Goal: Task Accomplishment & Management: Complete application form

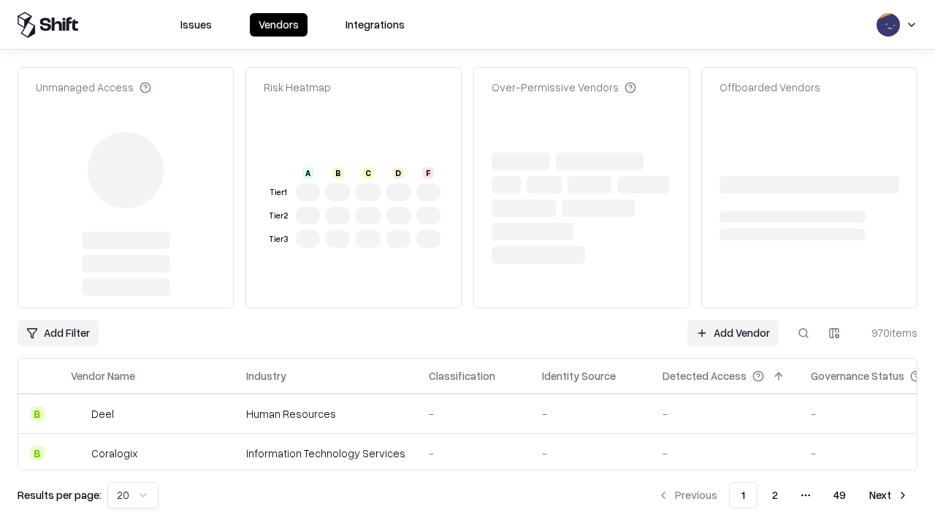
click at [732, 320] on link "Add Vendor" at bounding box center [732, 333] width 91 height 26
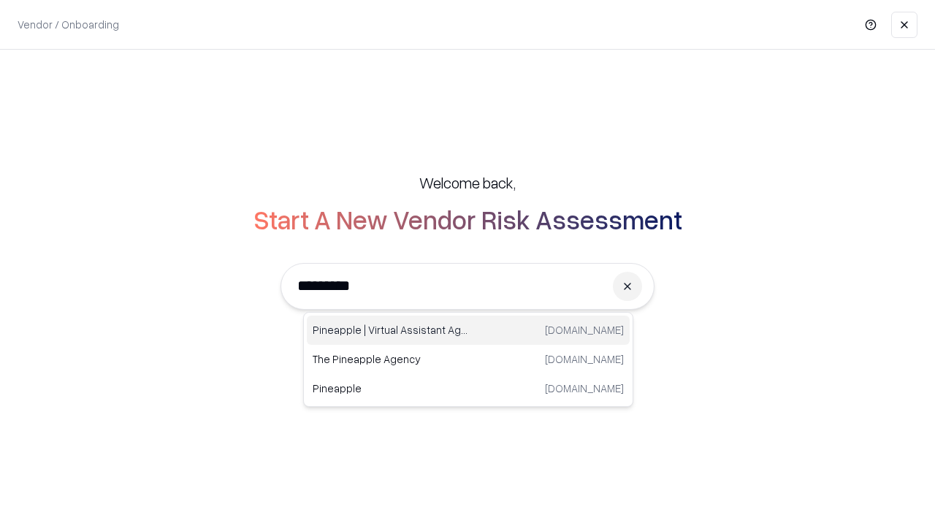
click at [468, 330] on div "Pineapple | Virtual Assistant Agency [DOMAIN_NAME]" at bounding box center [468, 329] width 323 height 29
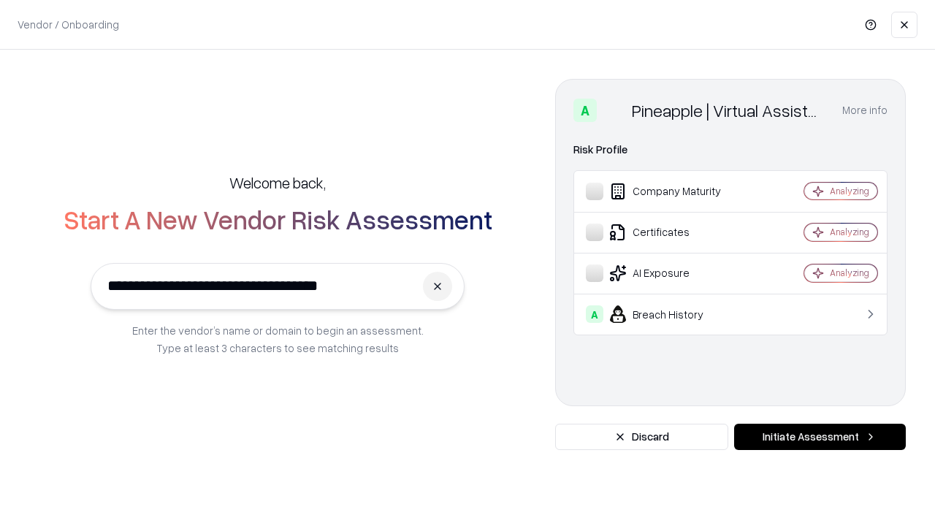
type input "**********"
click at [819, 437] on button "Initiate Assessment" at bounding box center [820, 437] width 172 height 26
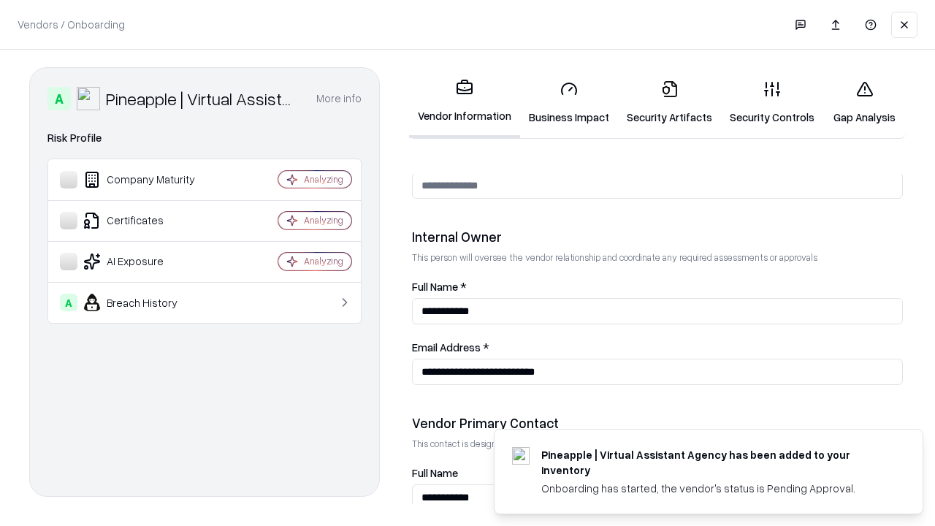
scroll to position [757, 0]
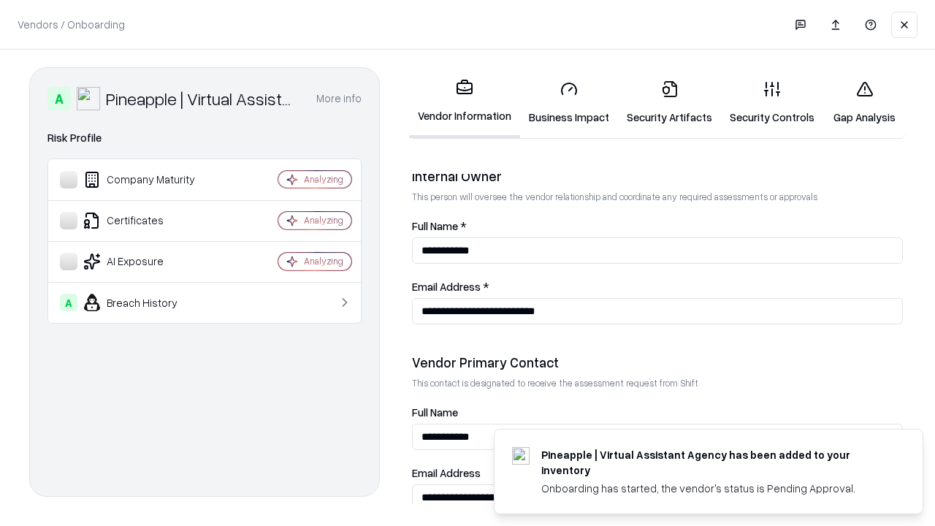
click at [569, 102] on link "Business Impact" at bounding box center [569, 103] width 98 height 68
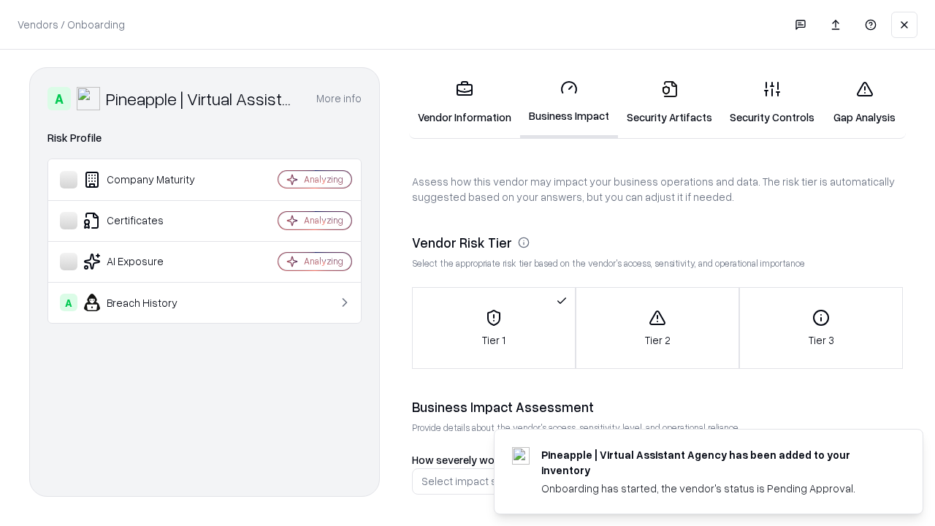
click at [864, 102] on link "Gap Analysis" at bounding box center [864, 103] width 83 height 68
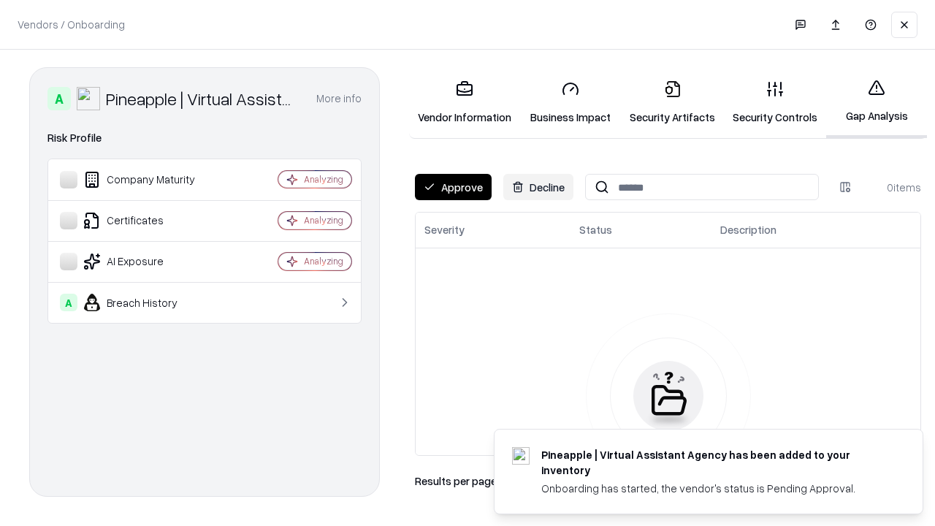
click at [453, 187] on button "Approve" at bounding box center [453, 187] width 77 height 26
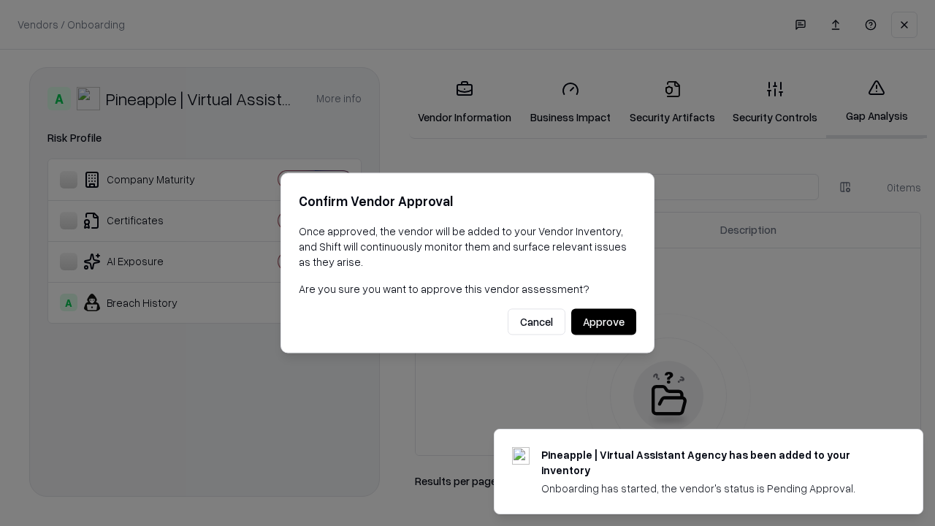
click at [603, 321] on button "Approve" at bounding box center [603, 322] width 65 height 26
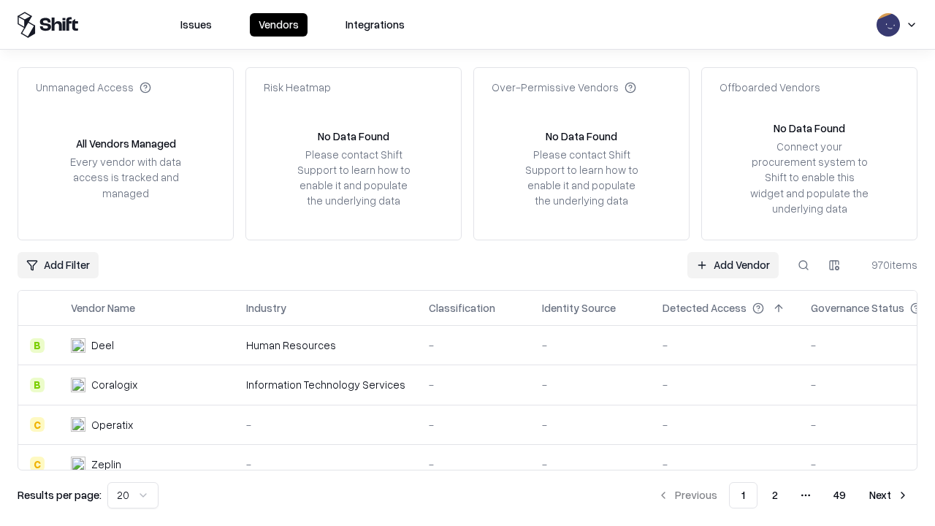
type input "**********"
click at [732, 264] on link "Add Vendor" at bounding box center [732, 265] width 91 height 26
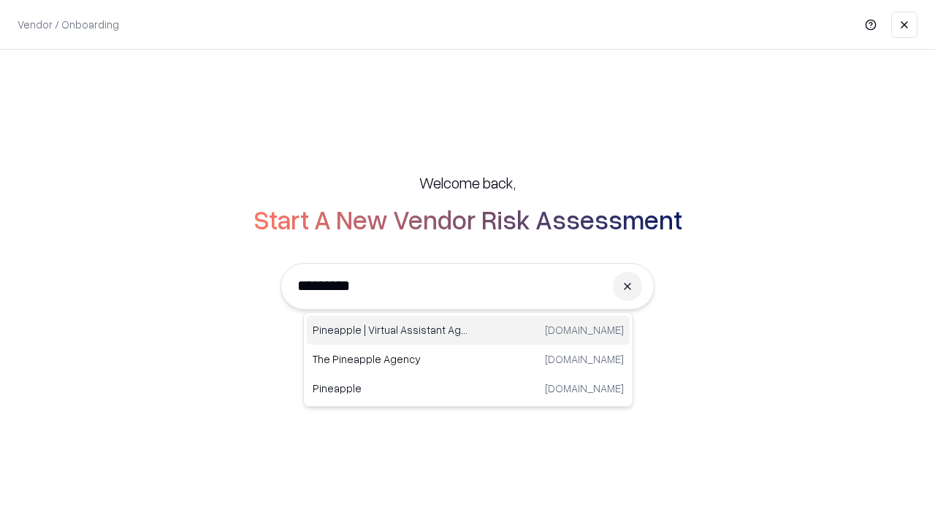
click at [468, 330] on div "Pineapple | Virtual Assistant Agency [DOMAIN_NAME]" at bounding box center [468, 329] width 323 height 29
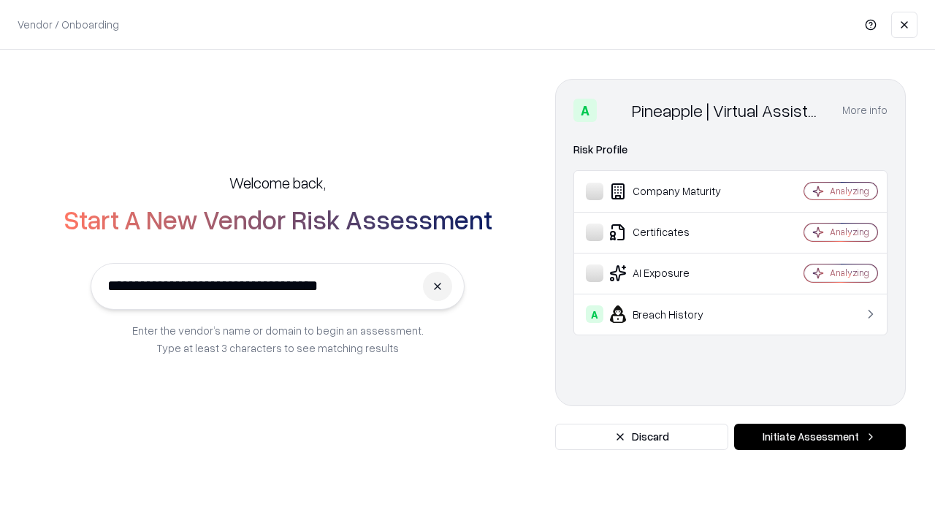
type input "**********"
click at [819, 437] on button "Initiate Assessment" at bounding box center [820, 437] width 172 height 26
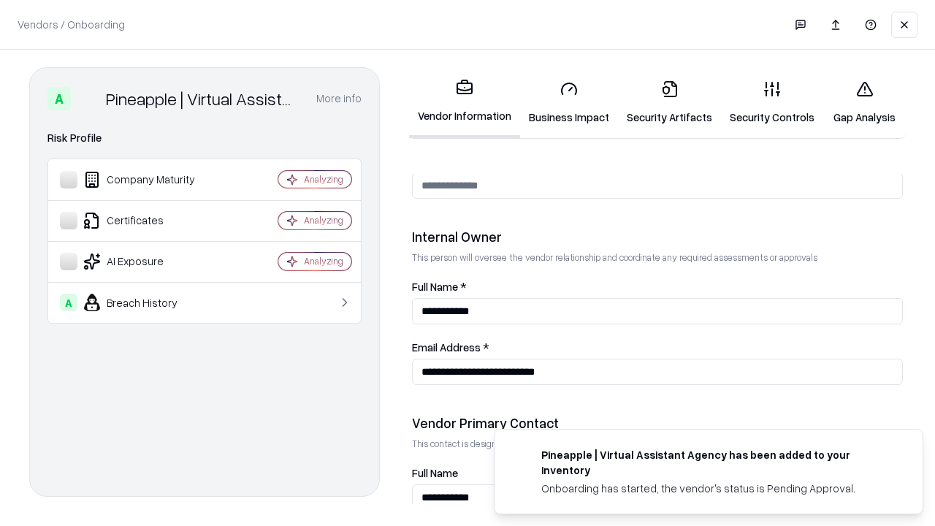
scroll to position [757, 0]
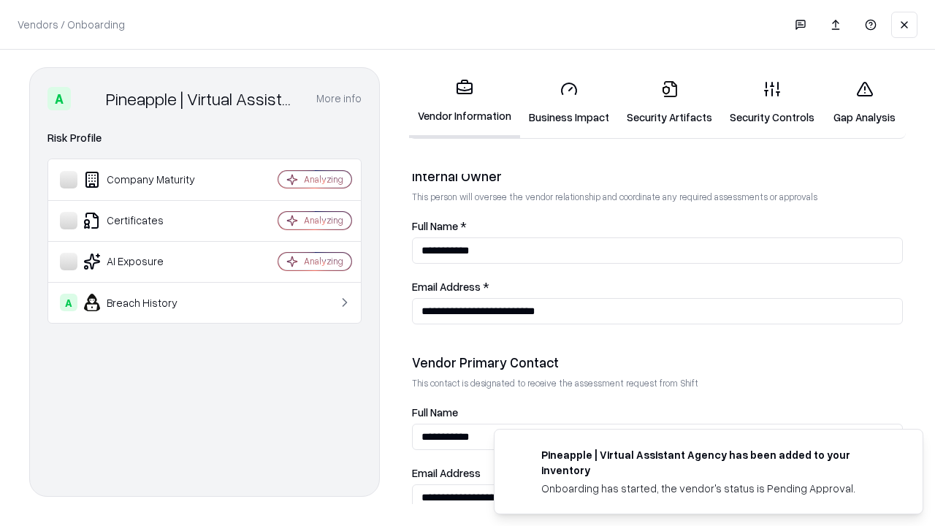
click at [864, 102] on link "Gap Analysis" at bounding box center [864, 103] width 83 height 68
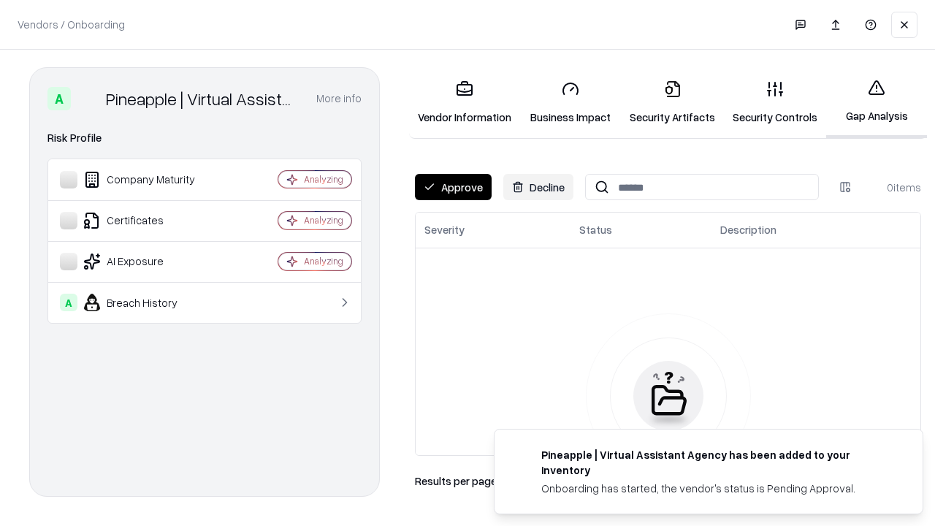
click at [453, 187] on button "Approve" at bounding box center [453, 187] width 77 height 26
